Goal: Task Accomplishment & Management: Complete application form

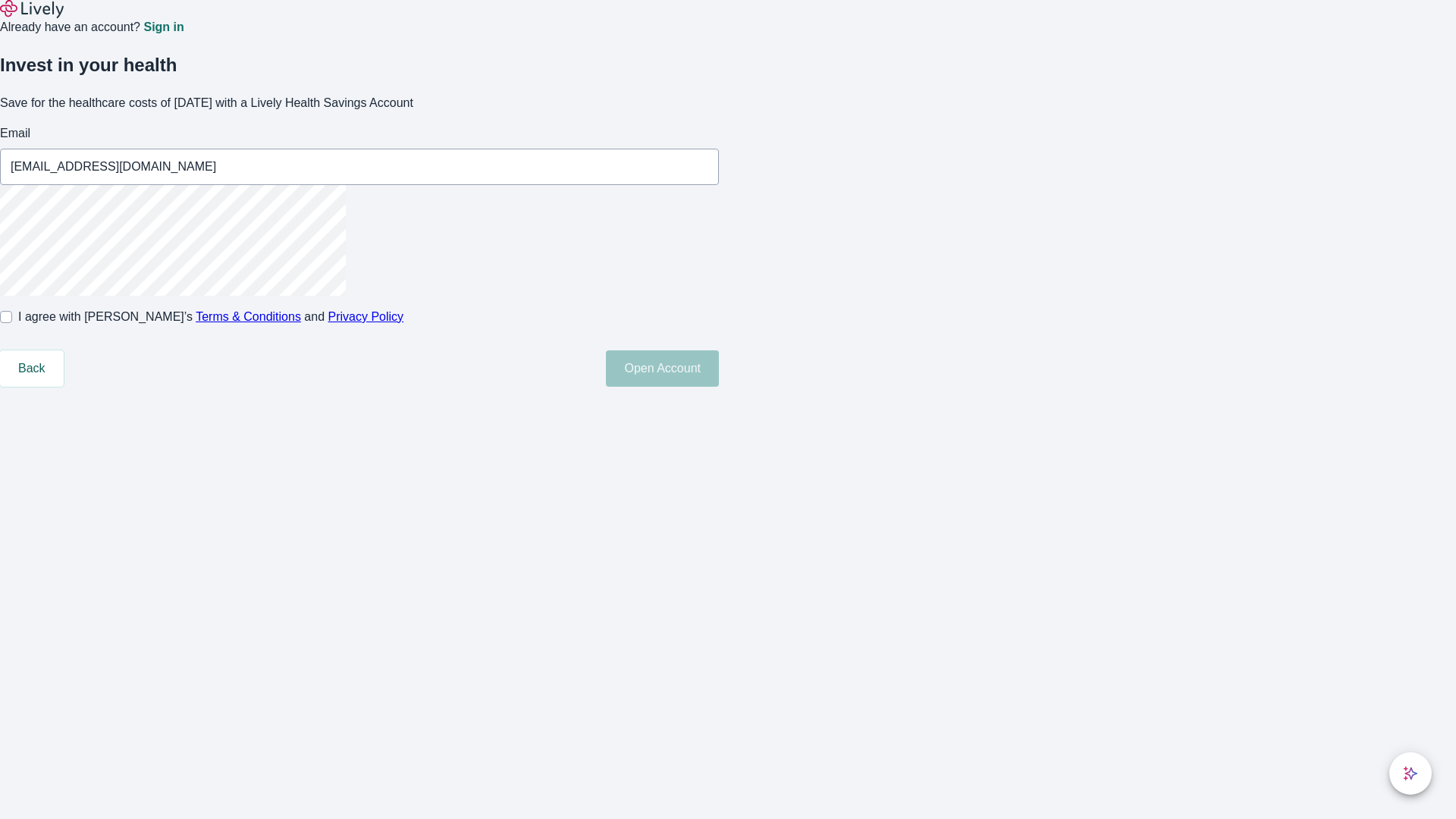
click at [12, 323] on input "I agree with Lively’s Terms & Conditions and Privacy Policy" at bounding box center [6, 316] width 12 height 12
checkbox input "true"
click at [719, 387] on button "Open Account" at bounding box center [662, 369] width 113 height 37
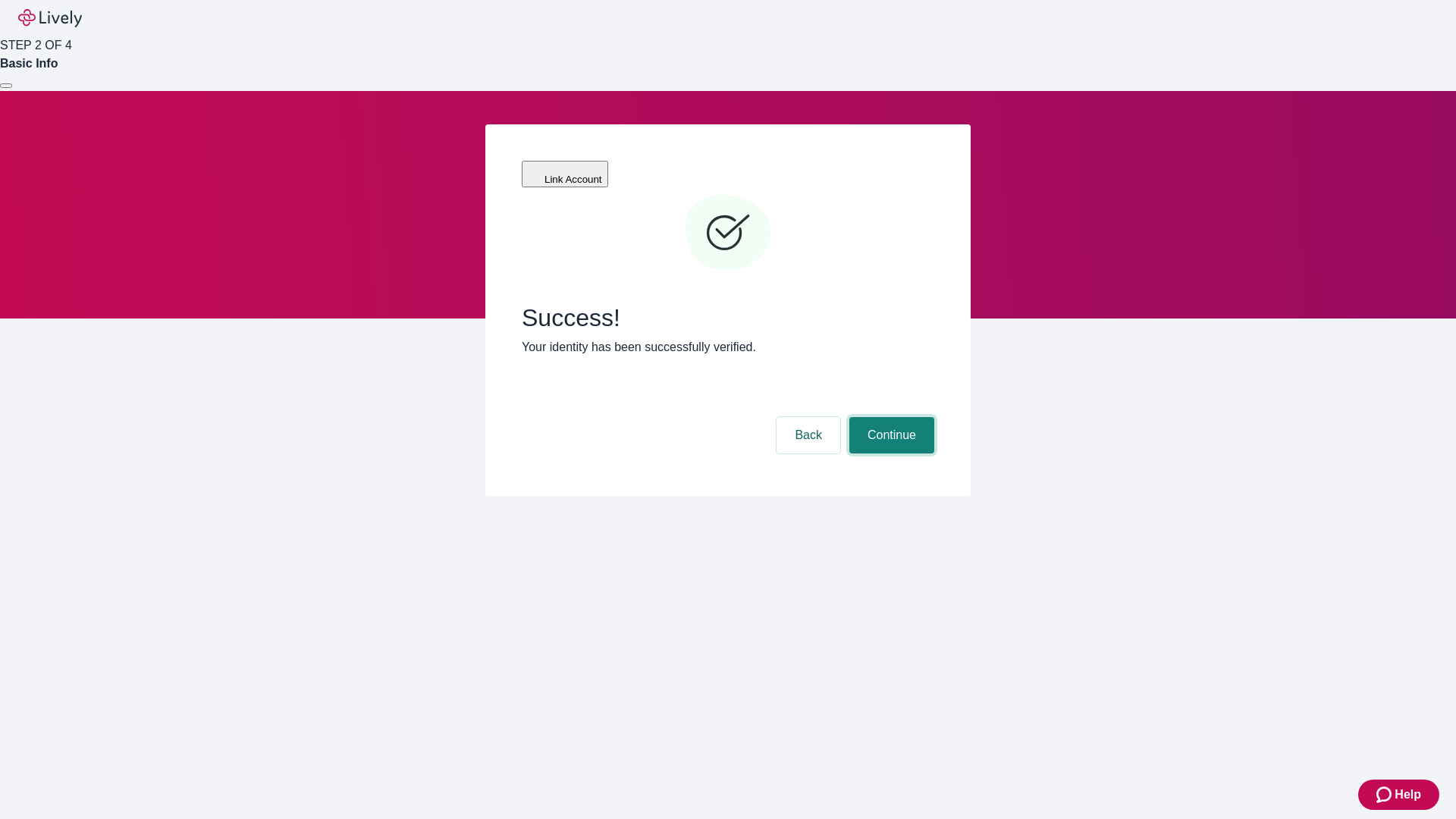
click at [889, 417] on button "Continue" at bounding box center [892, 435] width 85 height 37
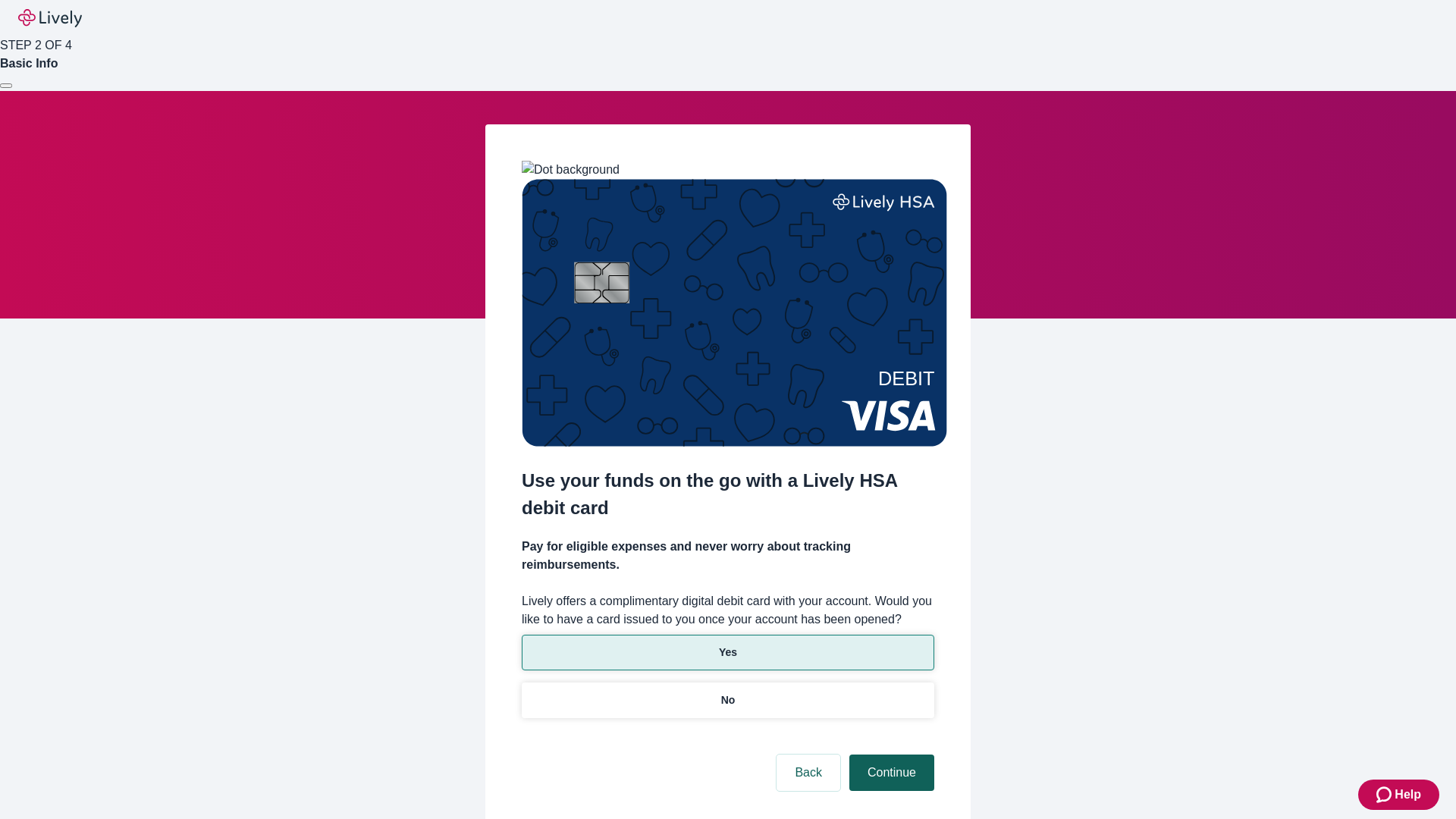
click at [728, 692] on p "No" at bounding box center [728, 700] width 15 height 16
click at [889, 754] on button "Continue" at bounding box center [892, 772] width 85 height 37
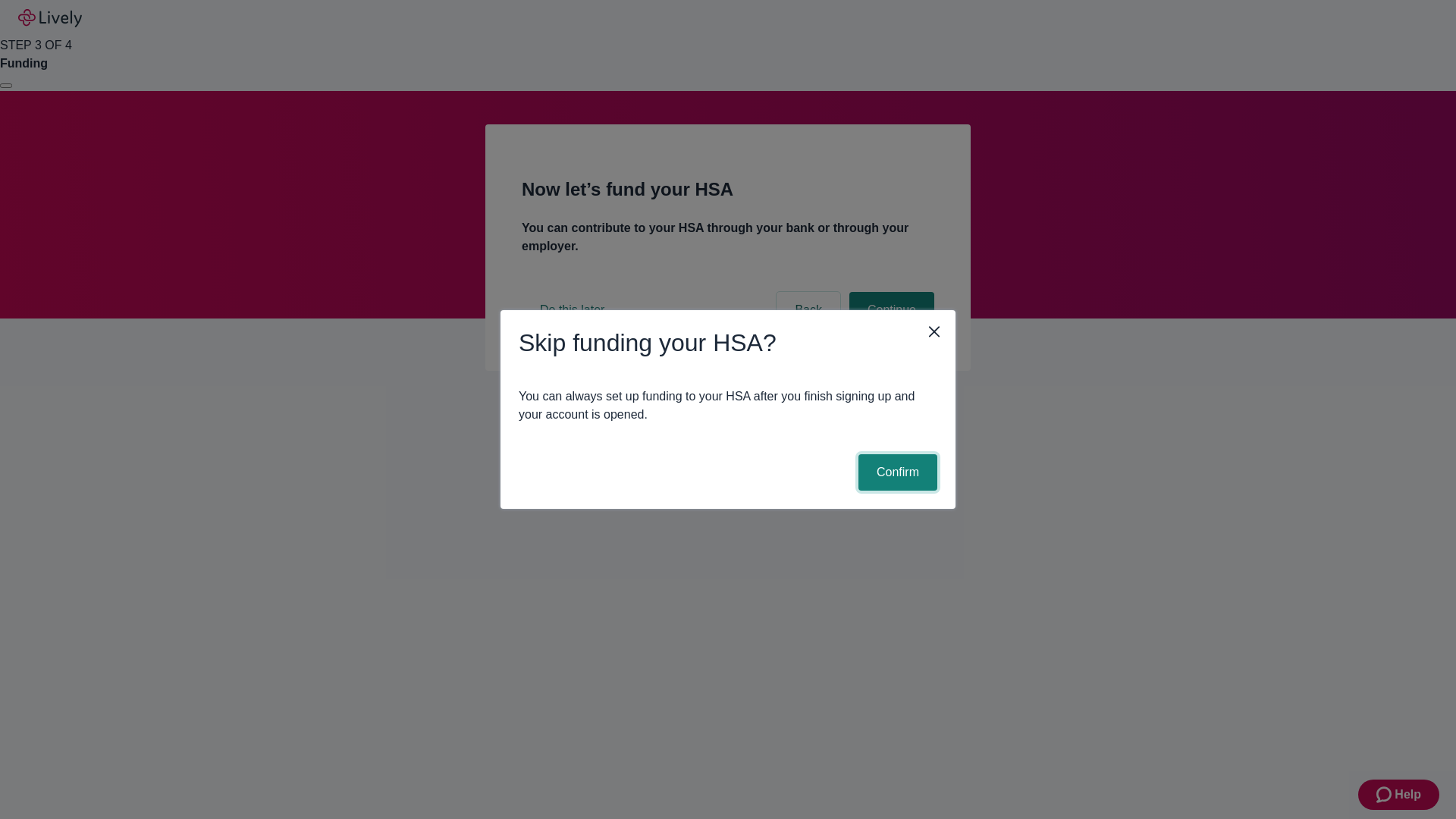
click at [895, 472] on button "Confirm" at bounding box center [898, 472] width 78 height 37
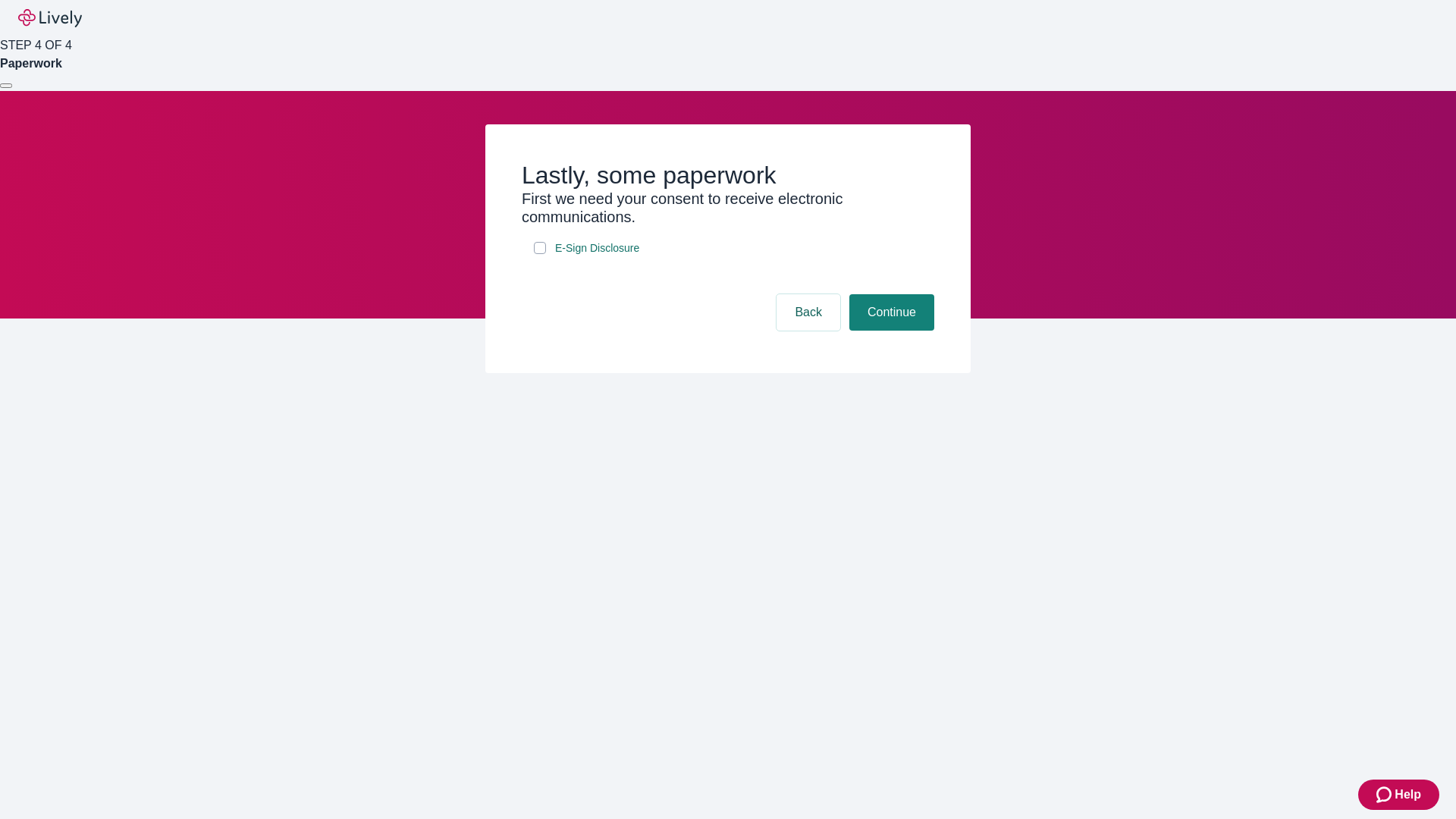
click at [540, 254] on input "E-Sign Disclosure" at bounding box center [540, 248] width 12 height 12
checkbox input "true"
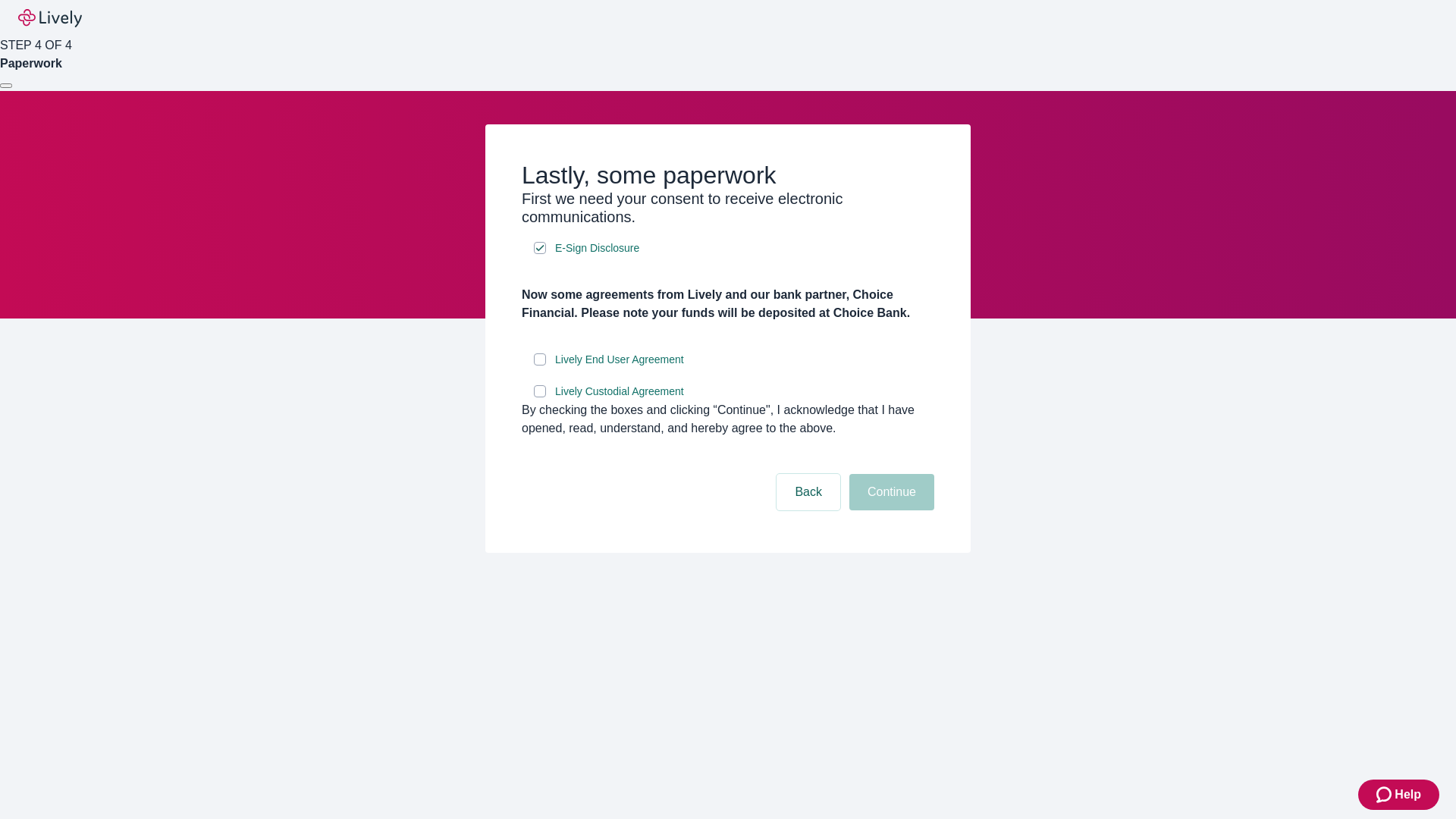
click at [540, 365] on input "Lively End User Agreement" at bounding box center [540, 359] width 12 height 12
checkbox input "true"
click at [540, 397] on input "Lively Custodial Agreement" at bounding box center [540, 391] width 12 height 12
checkbox input "true"
click at [889, 510] on button "Continue" at bounding box center [892, 492] width 85 height 37
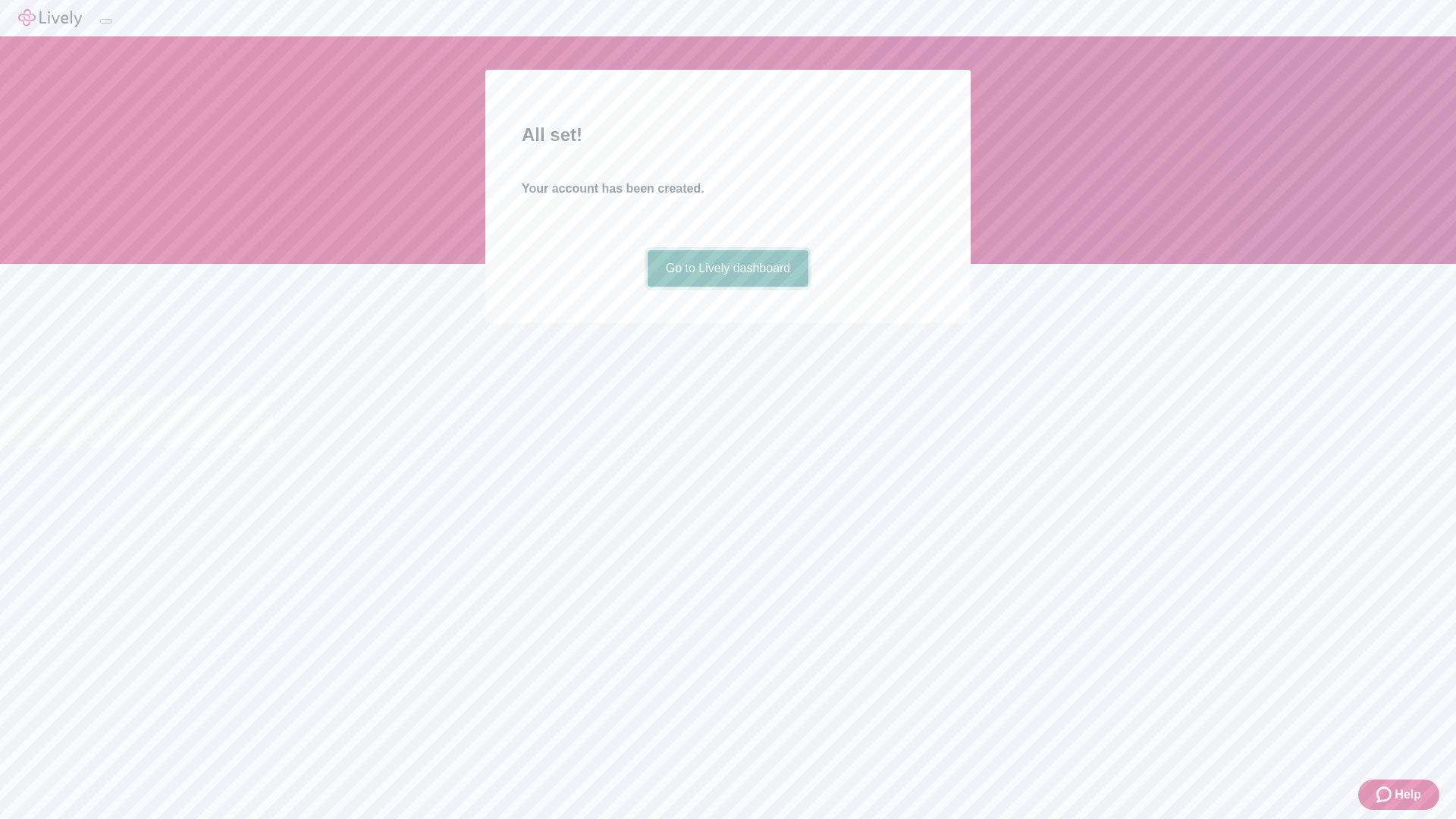
click at [728, 287] on link "Go to Lively dashboard" at bounding box center [728, 268] width 162 height 37
